Goal: Find specific page/section: Find specific page/section

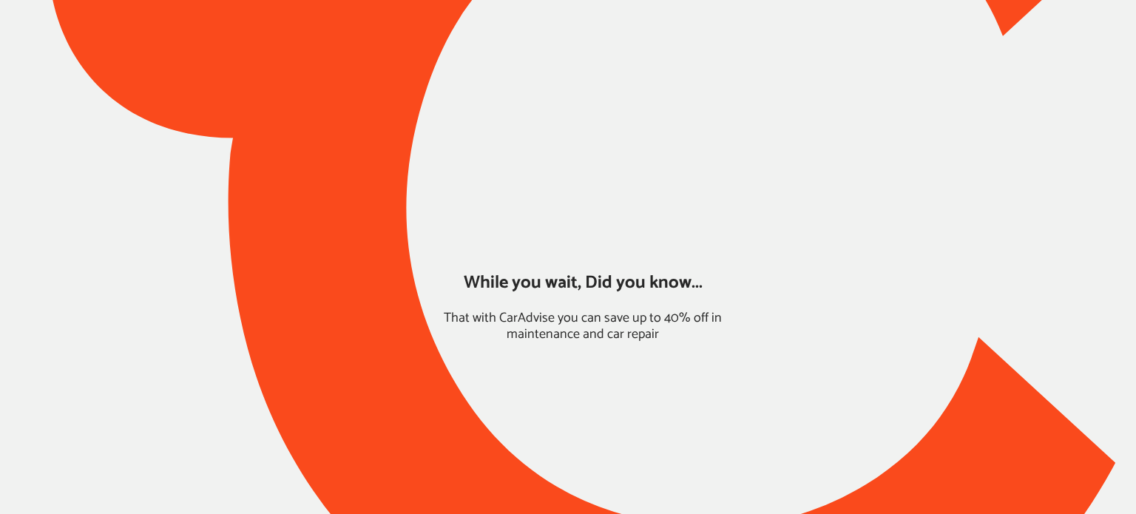
type input "*****"
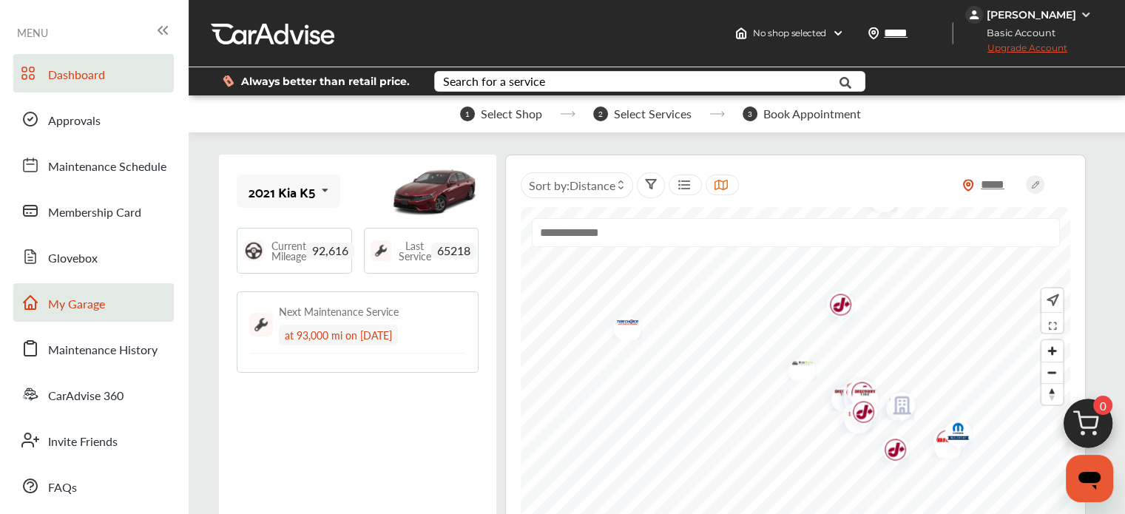
click at [70, 295] on span "My Garage" at bounding box center [76, 304] width 57 height 19
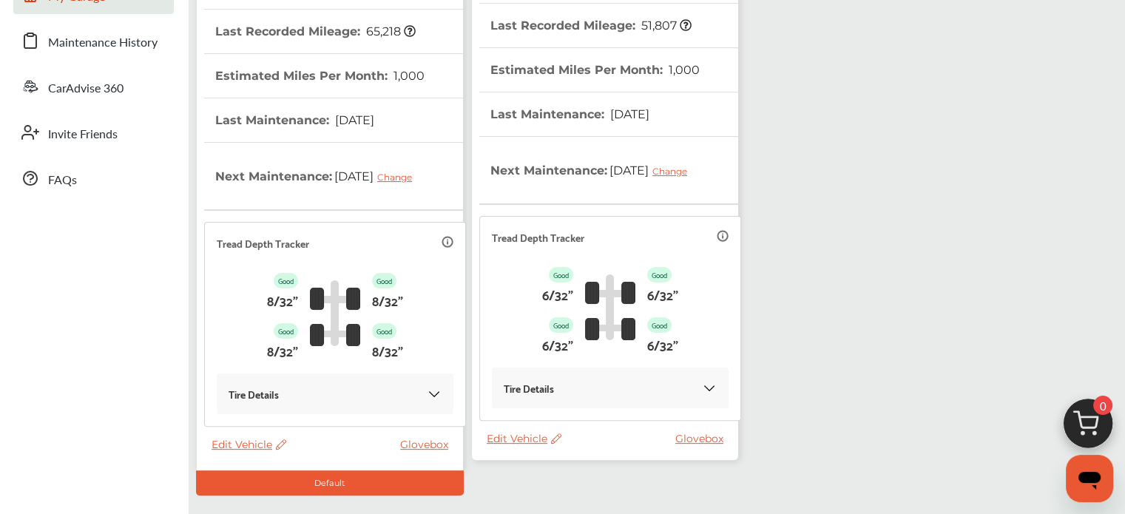
scroll to position [359, 0]
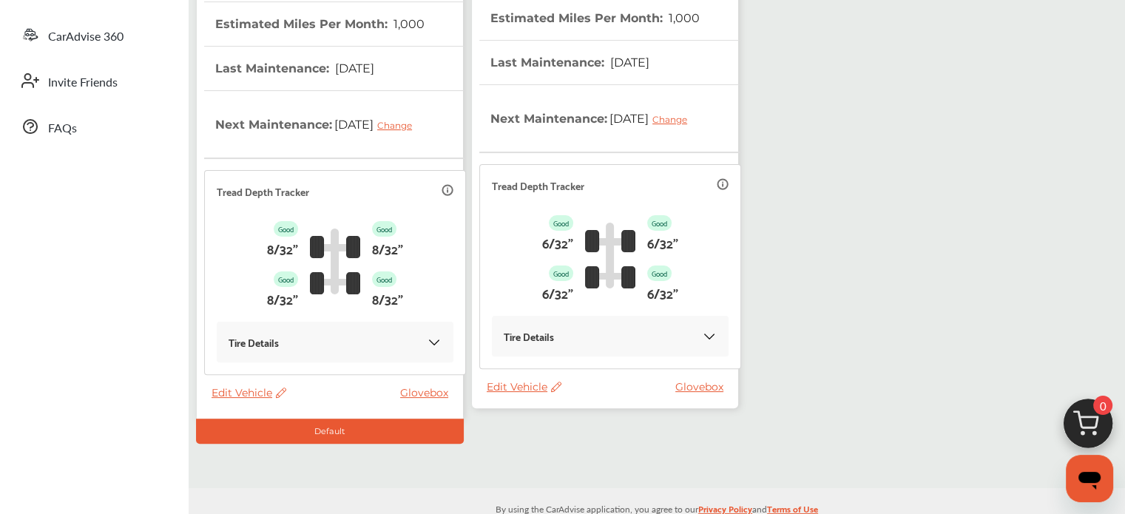
click at [538, 384] on span "Edit Vehicle" at bounding box center [524, 386] width 75 height 13
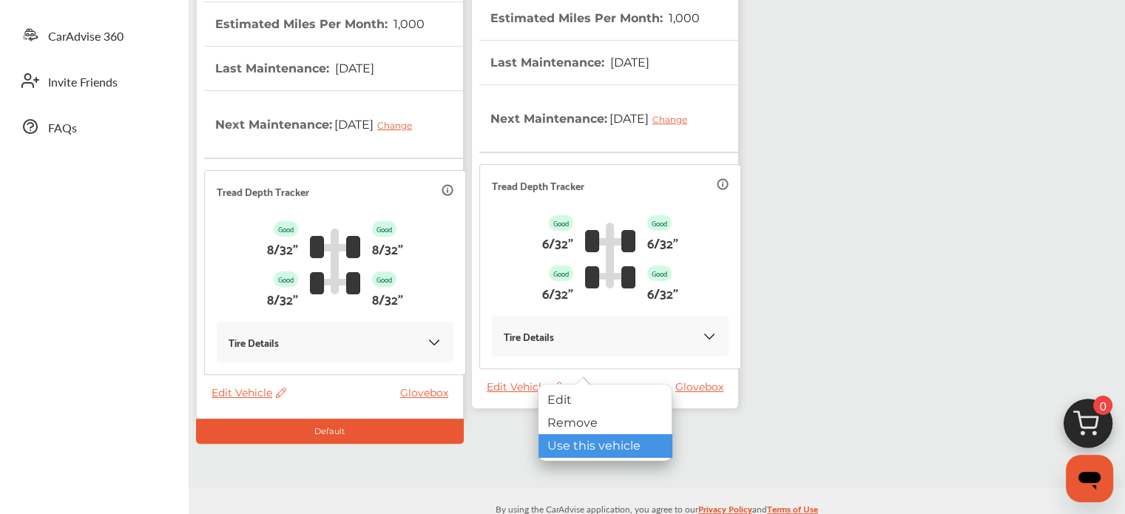
click at [561, 452] on div "Use this vehicle" at bounding box center [604, 445] width 133 height 23
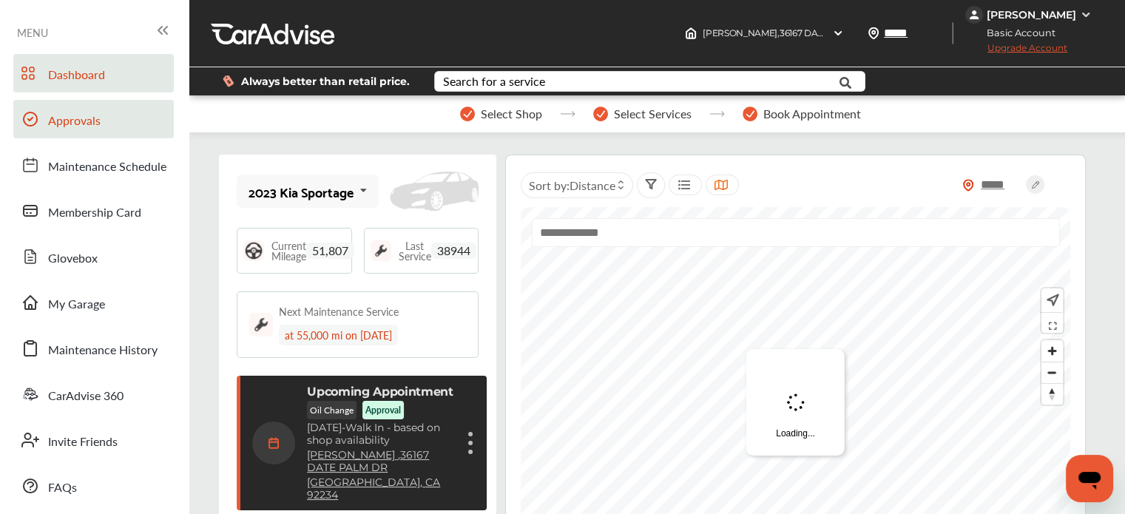
click at [33, 135] on link "Approvals" at bounding box center [93, 119] width 160 height 38
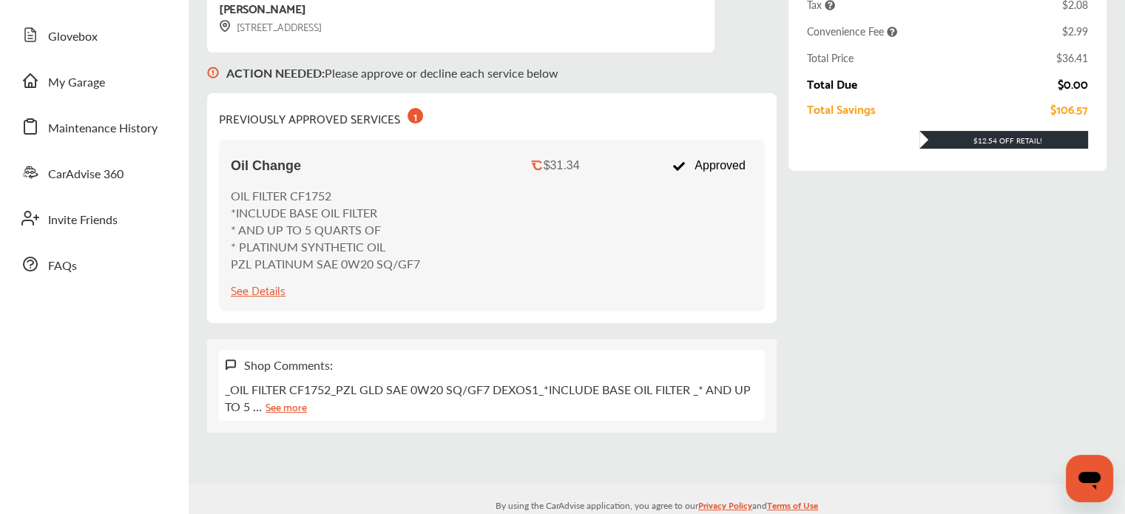
scroll to position [244, 0]
